Goal: Information Seeking & Learning: Check status

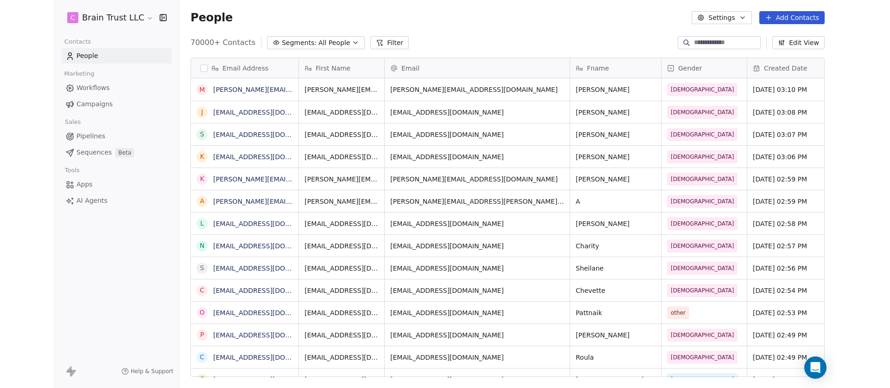
scroll to position [334, 650]
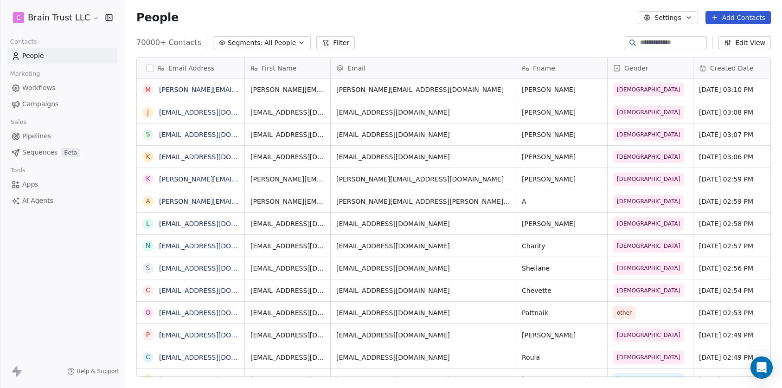
click at [376, 18] on div "People Settings Add Contacts" at bounding box center [453, 17] width 634 height 13
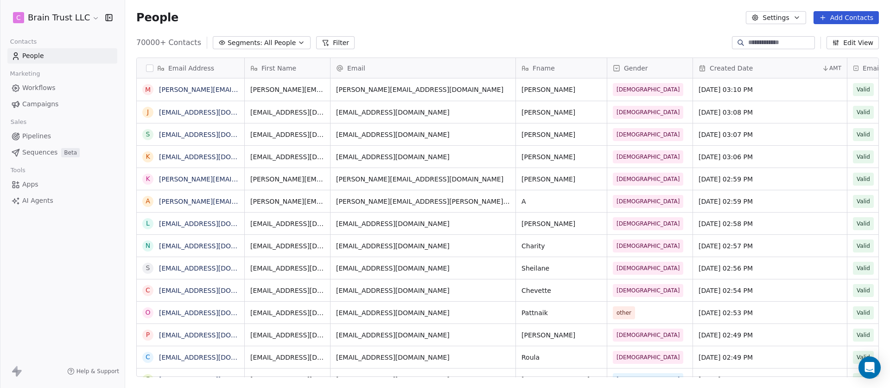
scroll to position [334, 758]
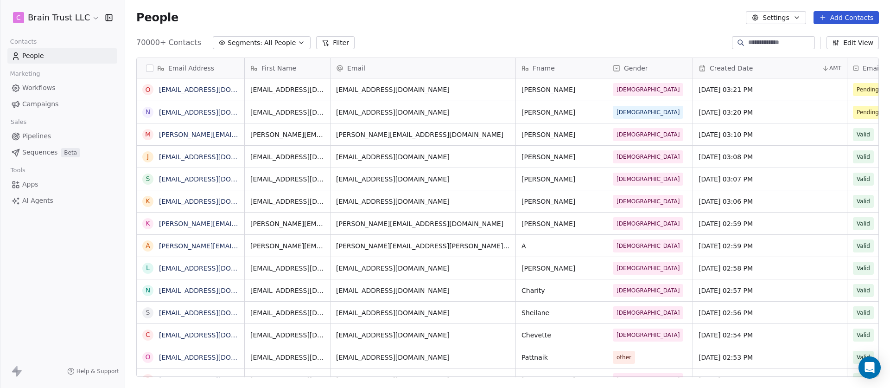
click at [48, 103] on span "Campaigns" at bounding box center [40, 104] width 36 height 10
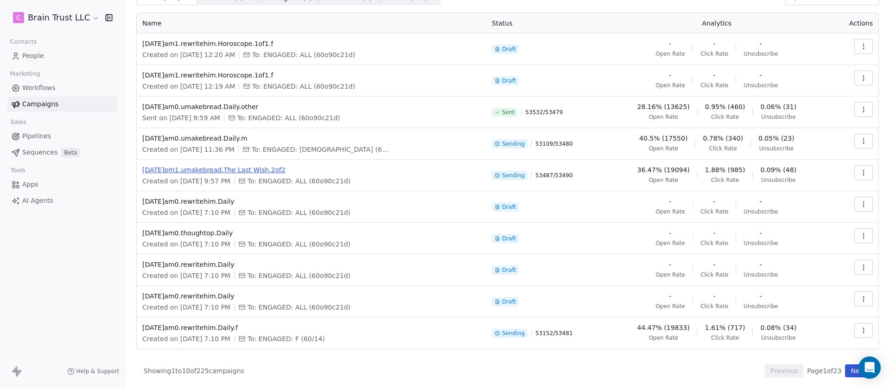
scroll to position [45, 0]
click at [781, 371] on button "Next" at bounding box center [858, 369] width 26 height 13
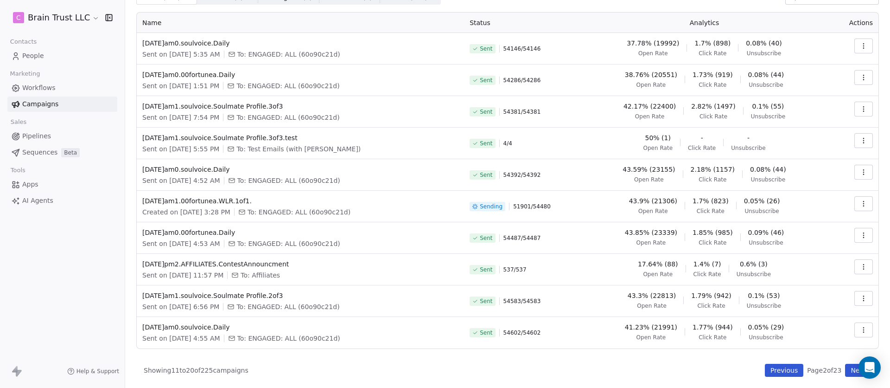
click at [781, 372] on button "Previous" at bounding box center [784, 369] width 38 height 13
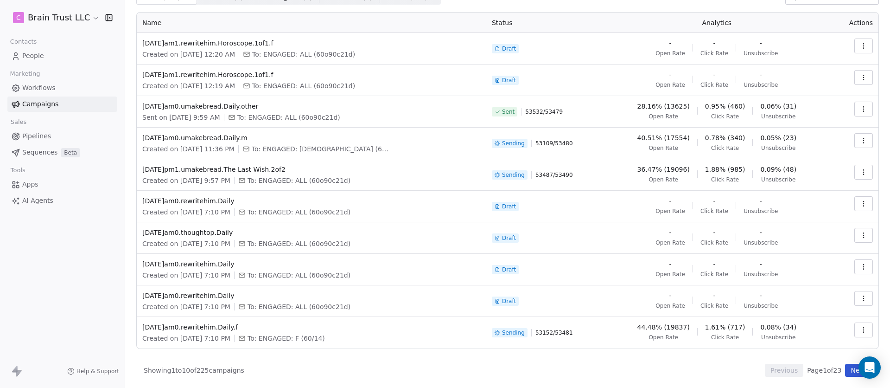
click at [781, 369] on button "Next" at bounding box center [858, 369] width 26 height 13
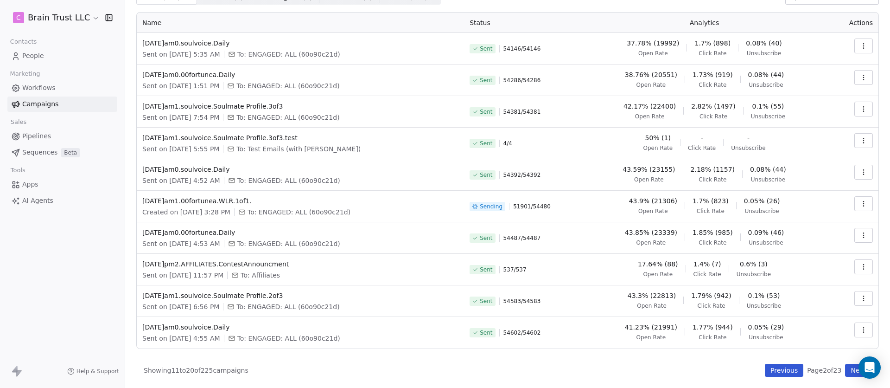
click at [781, 369] on button "Next" at bounding box center [858, 369] width 26 height 13
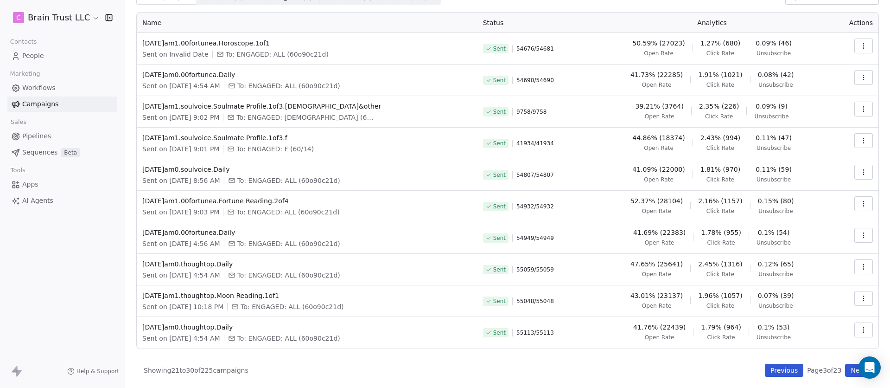
click at [770, 368] on button "Previous" at bounding box center [784, 369] width 38 height 13
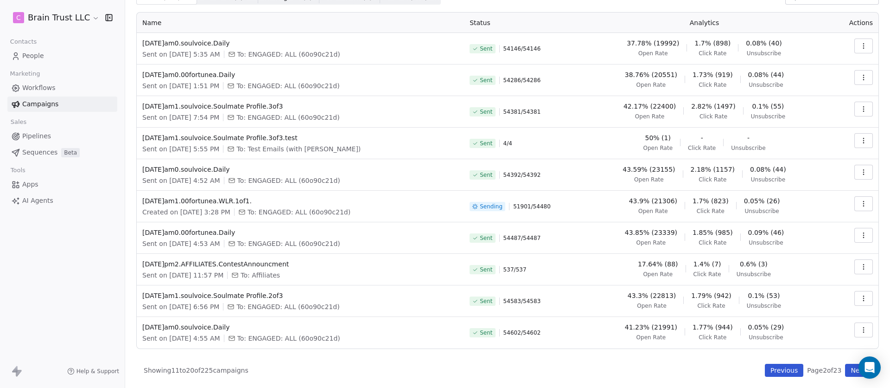
click at [773, 367] on button "Previous" at bounding box center [784, 369] width 38 height 13
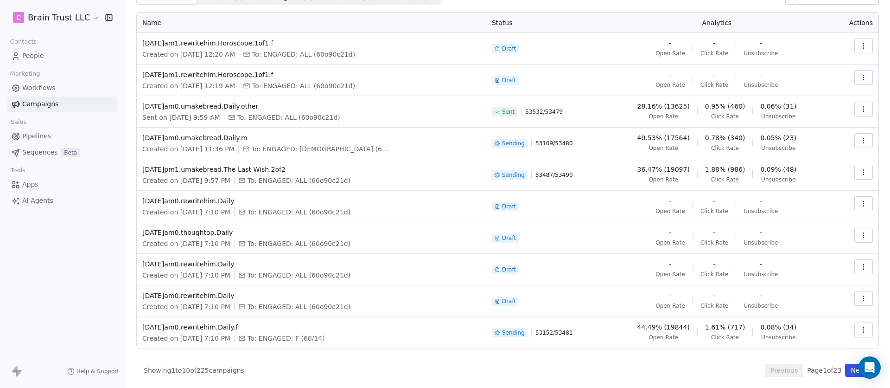
click at [781, 369] on button "Next" at bounding box center [858, 369] width 26 height 13
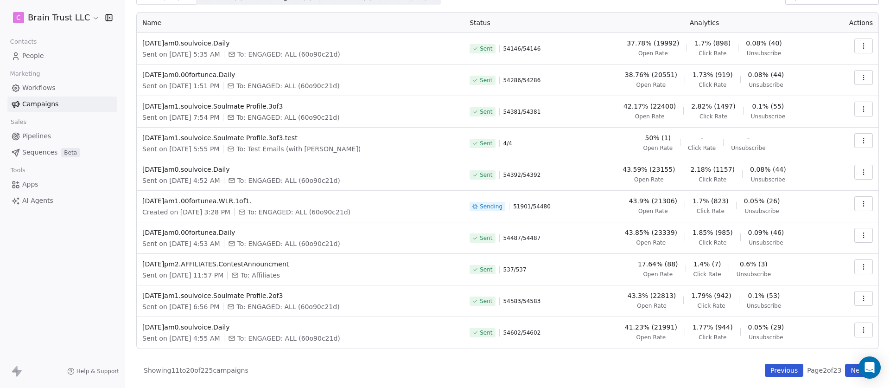
click at [781, 371] on button "Next" at bounding box center [858, 369] width 26 height 13
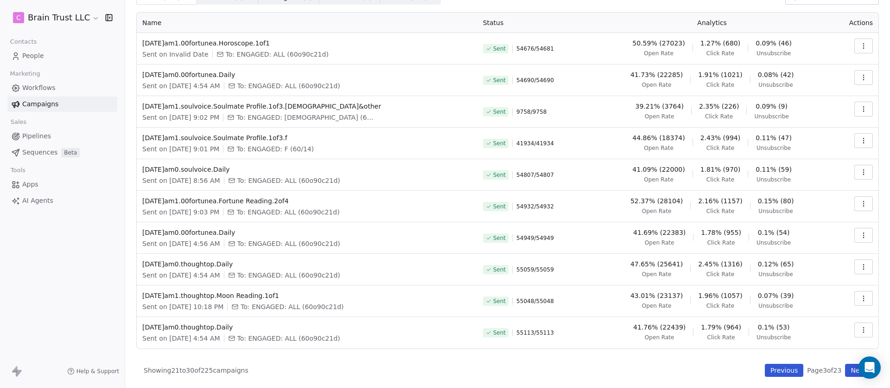
click at [781, 368] on button "Next" at bounding box center [858, 369] width 26 height 13
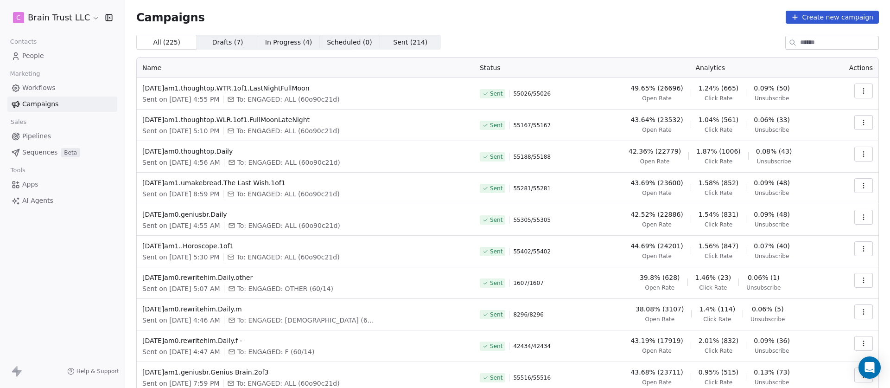
scroll to position [0, 0]
click at [781, 41] on input at bounding box center [839, 43] width 78 height 13
type input "*******"
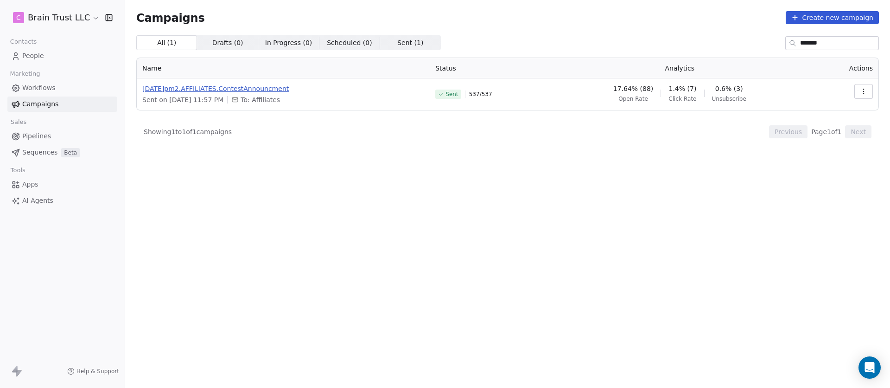
click at [262, 86] on span "[DATE]pm2.AFFILIATES.ContestAnnouncment" at bounding box center [283, 88] width 282 height 9
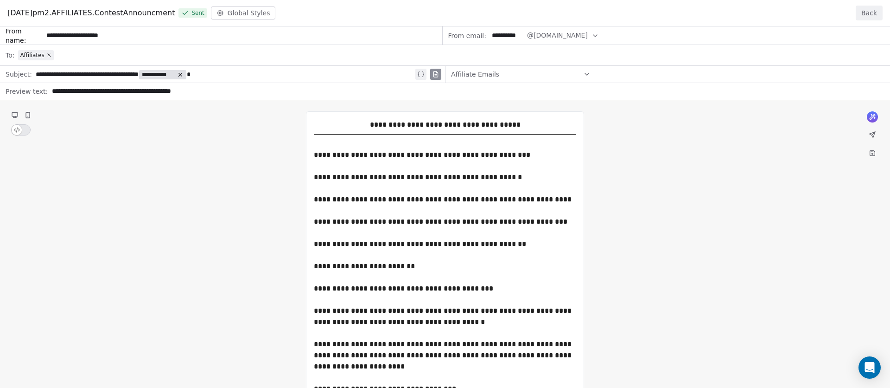
click at [781, 10] on button "Back" at bounding box center [869, 13] width 27 height 15
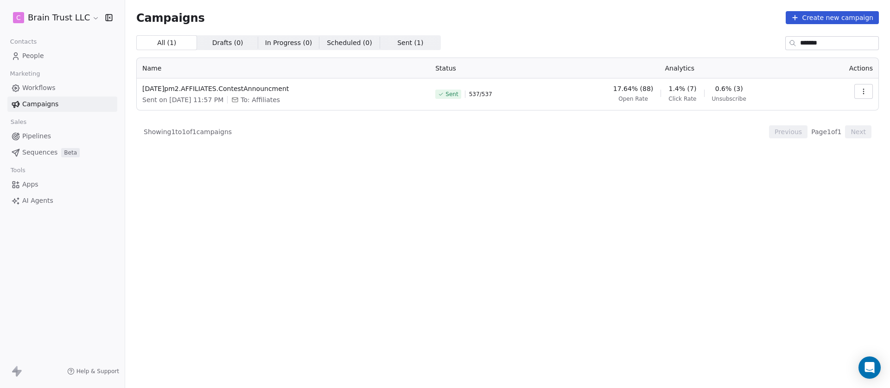
click at [781, 88] on icon "button" at bounding box center [863, 91] width 7 height 7
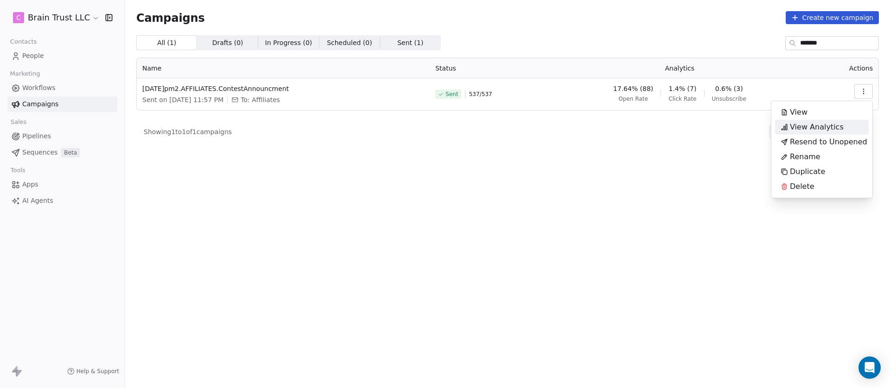
click at [781, 130] on span "View Analytics" at bounding box center [817, 126] width 54 height 11
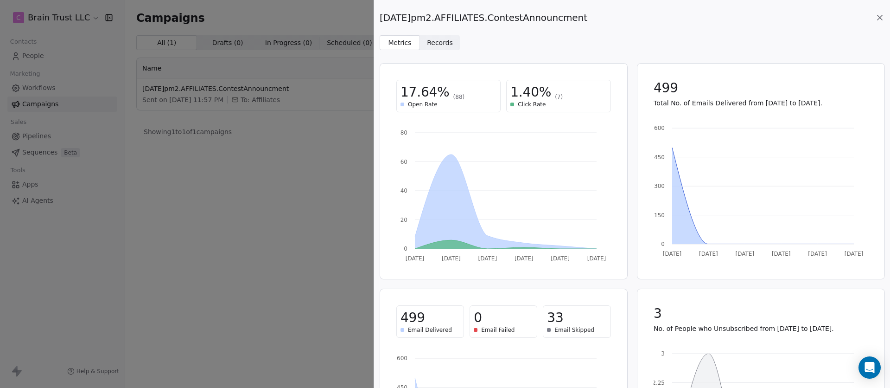
click at [453, 96] on span "(88)" at bounding box center [459, 96] width 12 height 7
click at [434, 101] on span "Open Rate" at bounding box center [423, 104] width 30 height 7
drag, startPoint x: 440, startPoint y: 103, endPoint x: 408, endPoint y: 102, distance: 32.9
click at [408, 102] on div "Open Rate" at bounding box center [449, 104] width 96 height 7
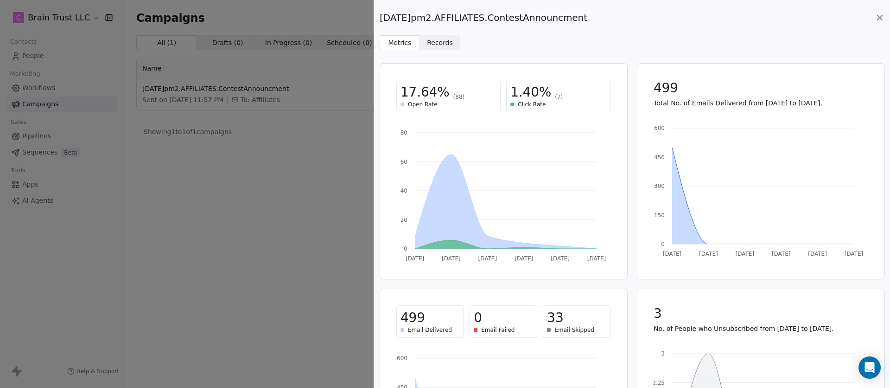
click at [453, 97] on span "(88)" at bounding box center [459, 96] width 12 height 7
click at [453, 96] on span "(88)" at bounding box center [459, 96] width 12 height 7
click at [420, 98] on span "17.64%" at bounding box center [425, 92] width 49 height 17
click at [440, 104] on div "Open Rate" at bounding box center [449, 104] width 96 height 7
drag, startPoint x: 287, startPoint y: 149, endPoint x: 319, endPoint y: 132, distance: 36.1
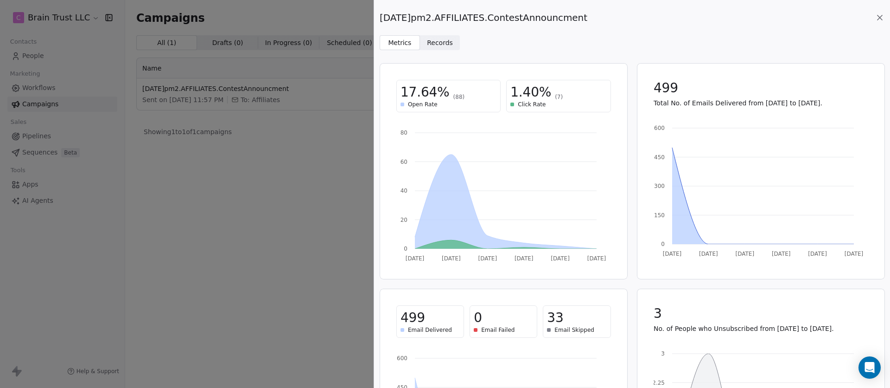
click at [289, 148] on div "[DATE]pm2.AFFILIATES.ContestAnnouncment Metrics Metrics Records Records 17.64% …" at bounding box center [445, 194] width 890 height 388
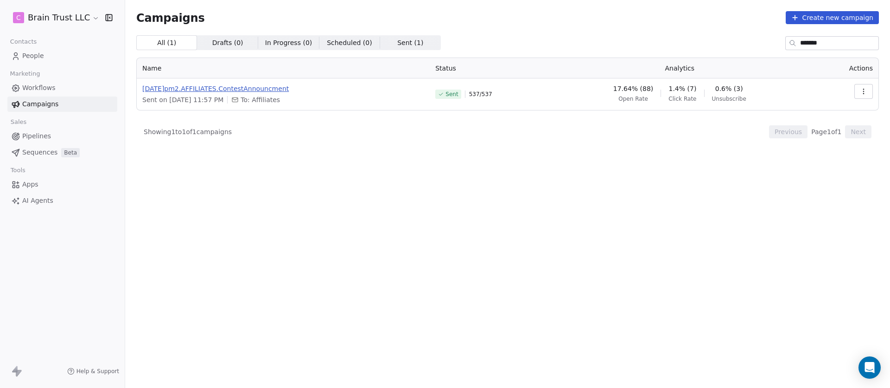
click at [262, 90] on span "[DATE]pm2.AFFILIATES.ContestAnnouncment" at bounding box center [283, 88] width 282 height 9
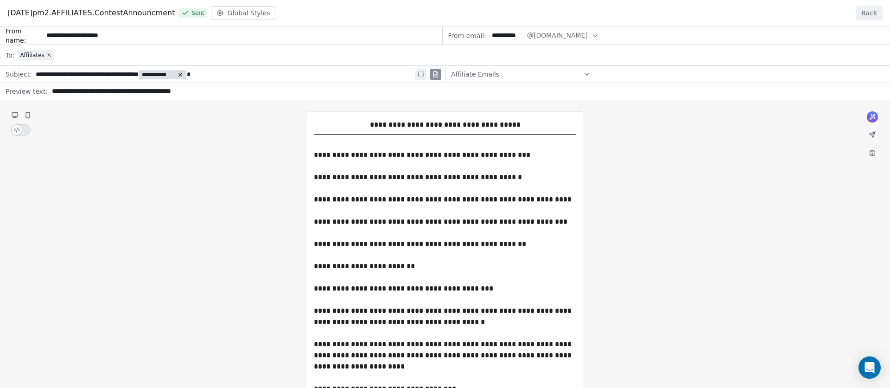
click at [781, 15] on button "Back" at bounding box center [869, 13] width 27 height 15
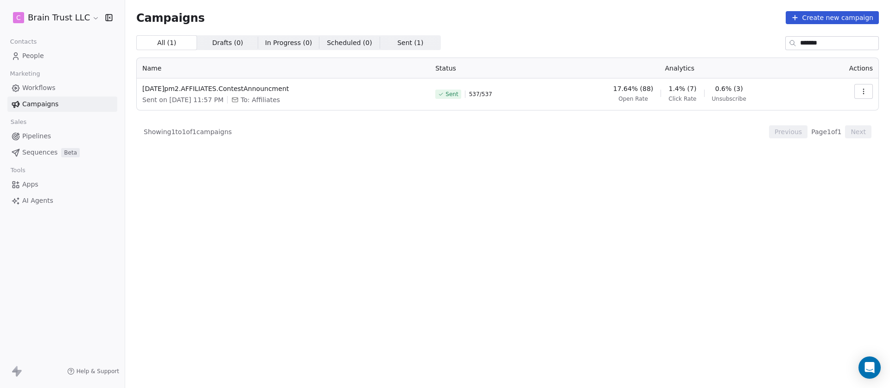
click at [781, 94] on button "button" at bounding box center [863, 91] width 19 height 15
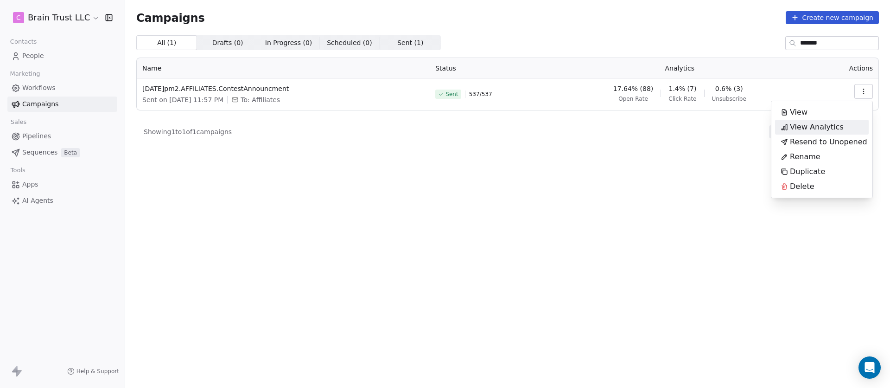
click at [781, 128] on span "View Analytics" at bounding box center [817, 126] width 54 height 11
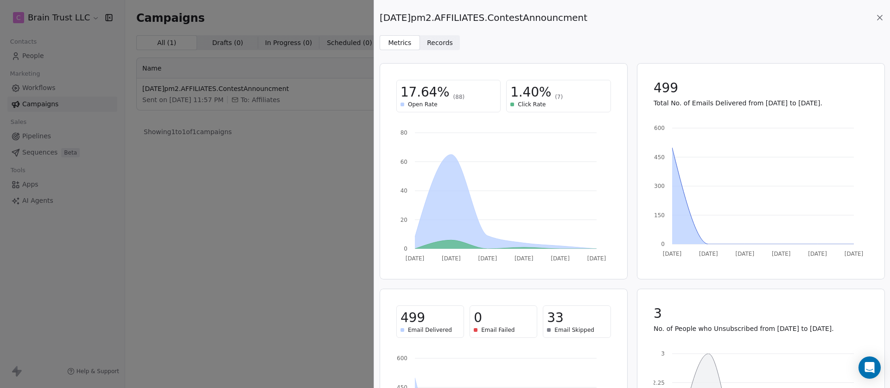
click at [453, 96] on span "(88)" at bounding box center [459, 96] width 12 height 7
drag, startPoint x: 438, startPoint y: 91, endPoint x: 385, endPoint y: 94, distance: 53.4
click at [385, 94] on div "17.64% (88) Open Rate 1.40% (7) Click Rate" at bounding box center [503, 96] width 237 height 55
click at [528, 88] on span "1.40%" at bounding box center [530, 92] width 41 height 17
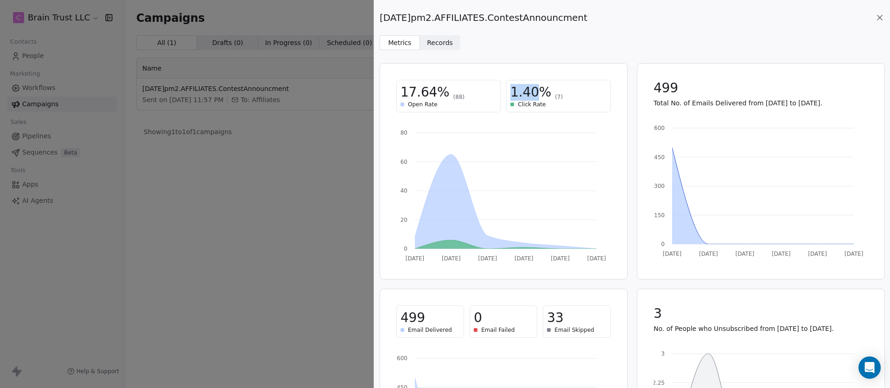
click at [528, 88] on span "1.40%" at bounding box center [530, 92] width 41 height 17
click at [453, 96] on span "(88)" at bounding box center [459, 96] width 12 height 7
click at [555, 98] on span "(7)" at bounding box center [559, 96] width 8 height 7
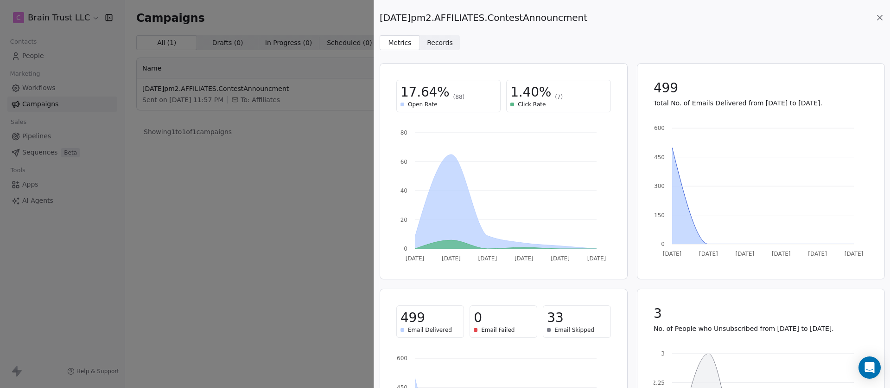
click at [313, 142] on div "[DATE]pm2.AFFILIATES.ContestAnnouncment Metrics Metrics Records Records 17.64% …" at bounding box center [445, 194] width 890 height 388
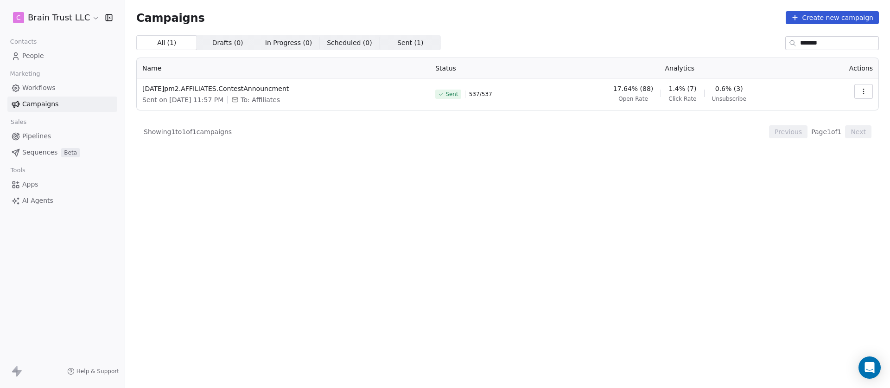
click at [37, 51] on span "People" at bounding box center [33, 56] width 22 height 10
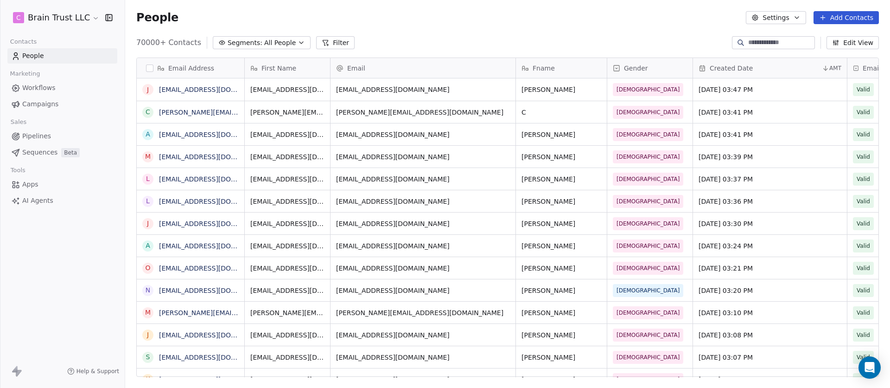
scroll to position [334, 758]
